Goal: Task Accomplishment & Management: Use online tool/utility

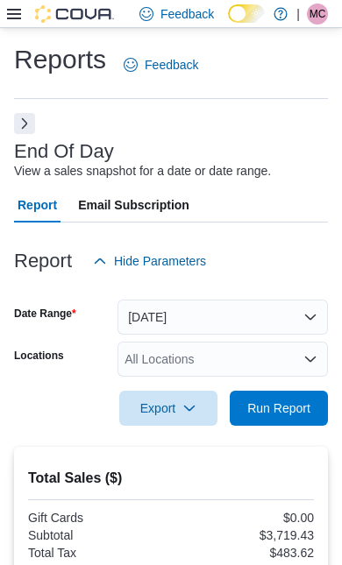
scroll to position [2291, 0]
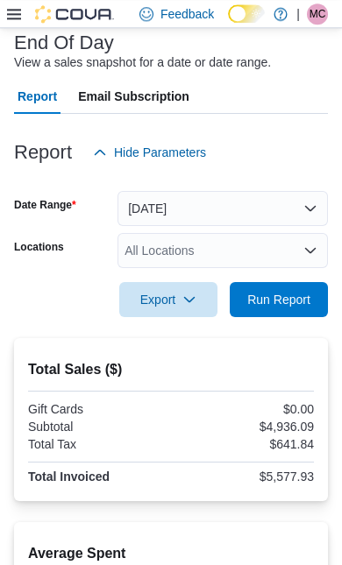
scroll to position [94, 0]
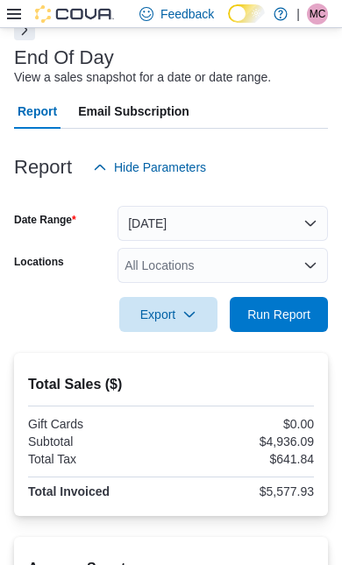
click at [299, 323] on span "Run Report" at bounding box center [278, 315] width 63 height 18
